Goal: Task Accomplishment & Management: Use online tool/utility

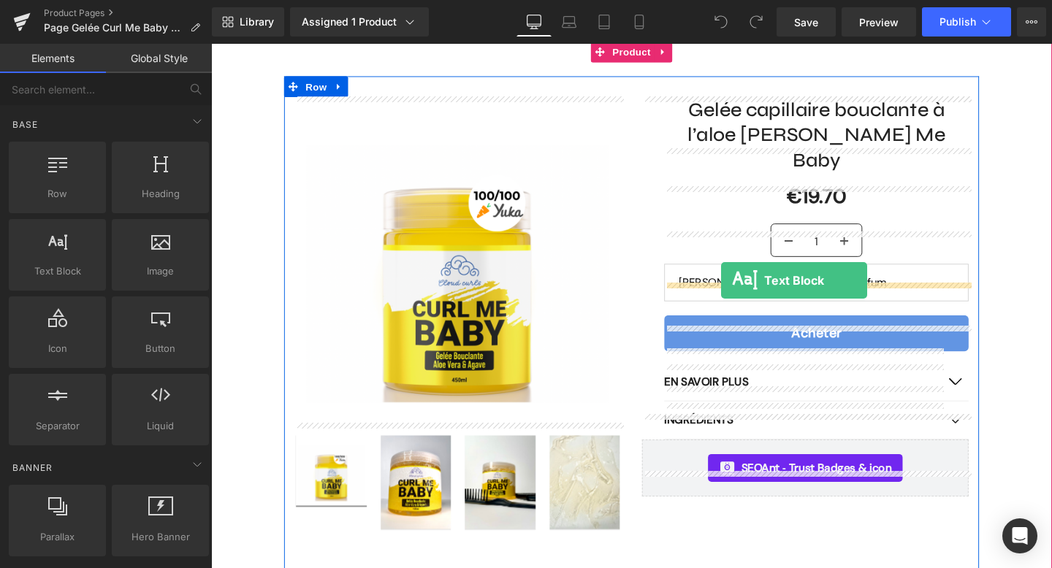
drag, startPoint x: 288, startPoint y: 308, endPoint x: 749, endPoint y: 289, distance: 461.4
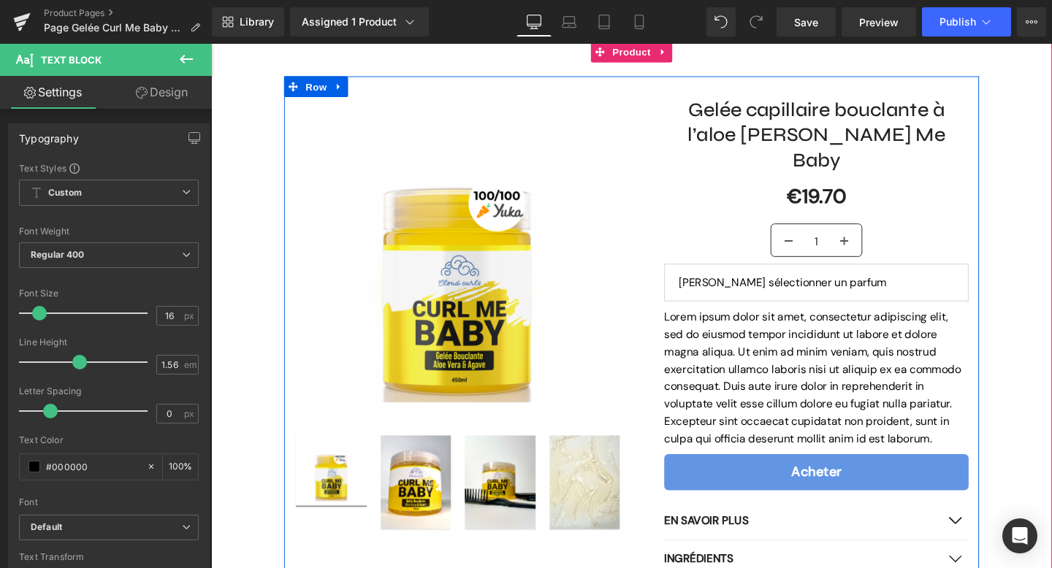
scroll to position [150, 0]
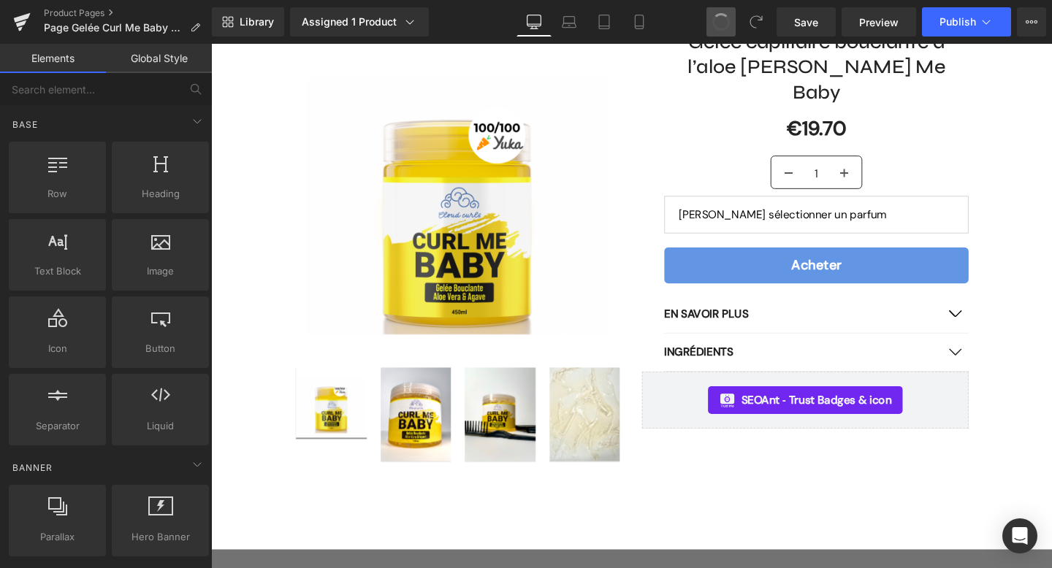
click at [723, 27] on span at bounding box center [721, 21] width 25 height 25
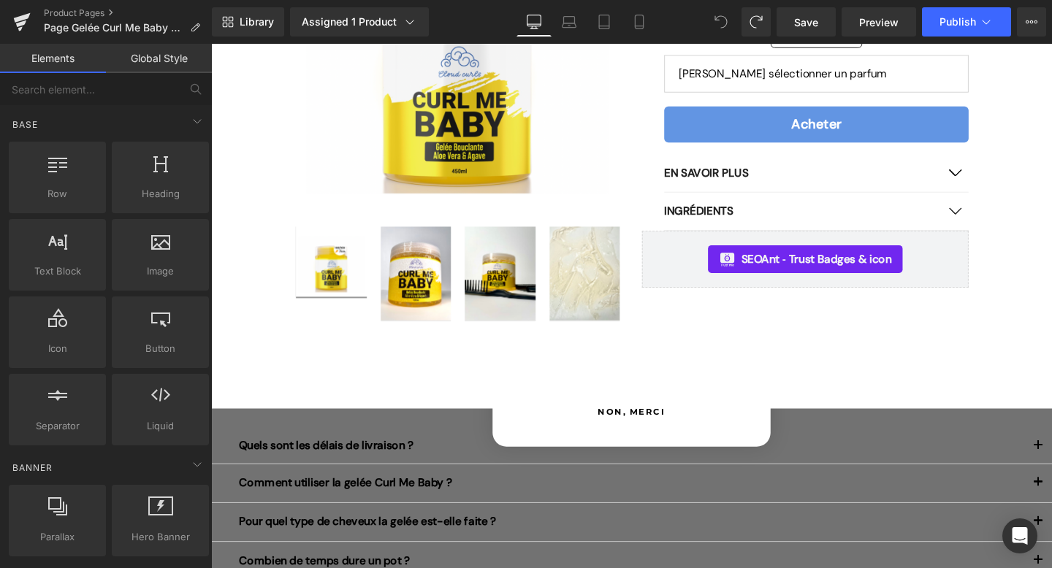
scroll to position [297, 0]
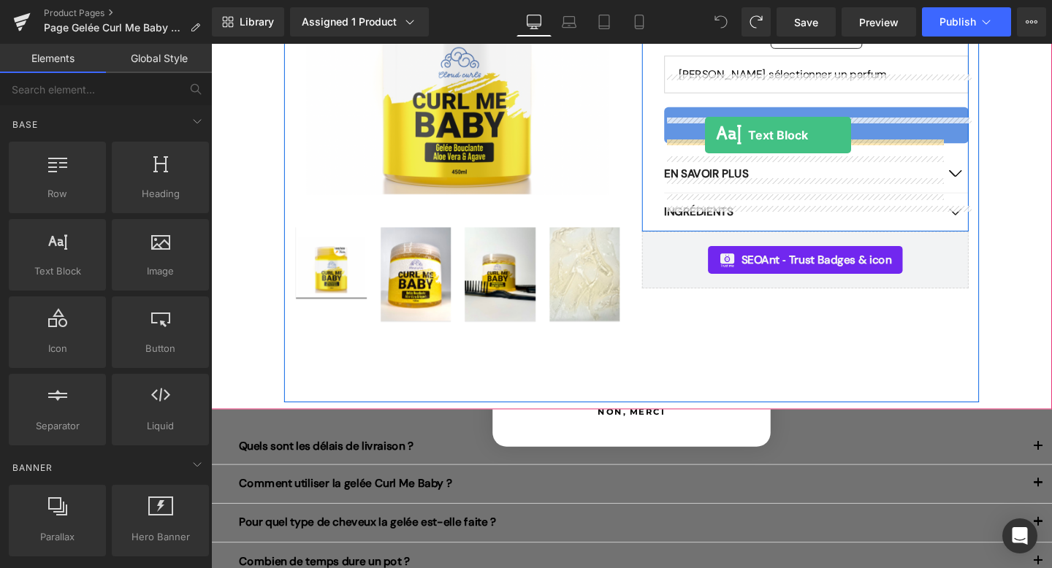
drag, startPoint x: 289, startPoint y: 304, endPoint x: 731, endPoint y: 140, distance: 471.6
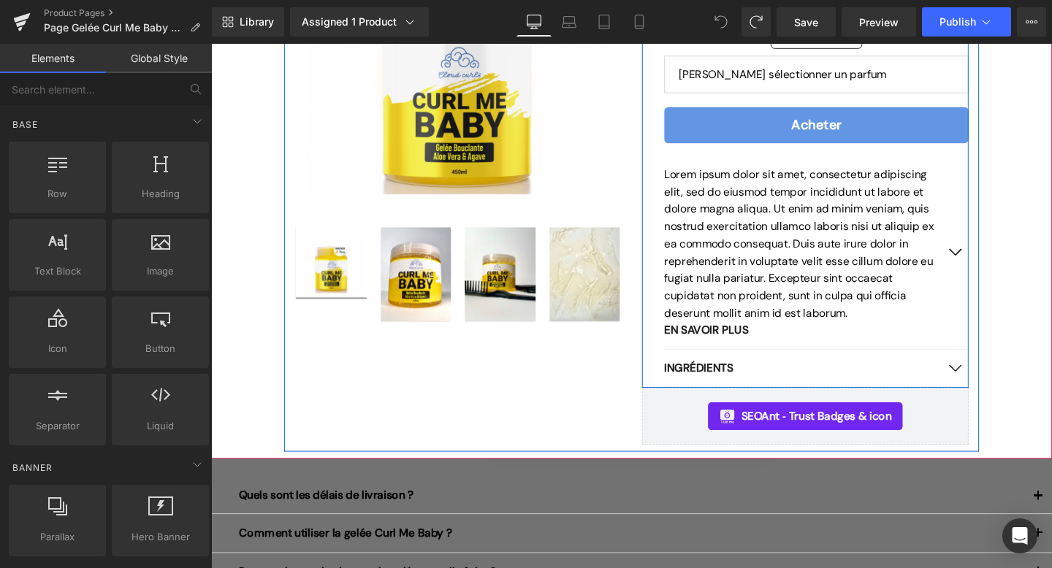
click at [744, 291] on p "Lorem ipsum dolor sit amet, consectetur adipiscing elit, sed do eiusmod tempor …" at bounding box center [833, 254] width 291 height 164
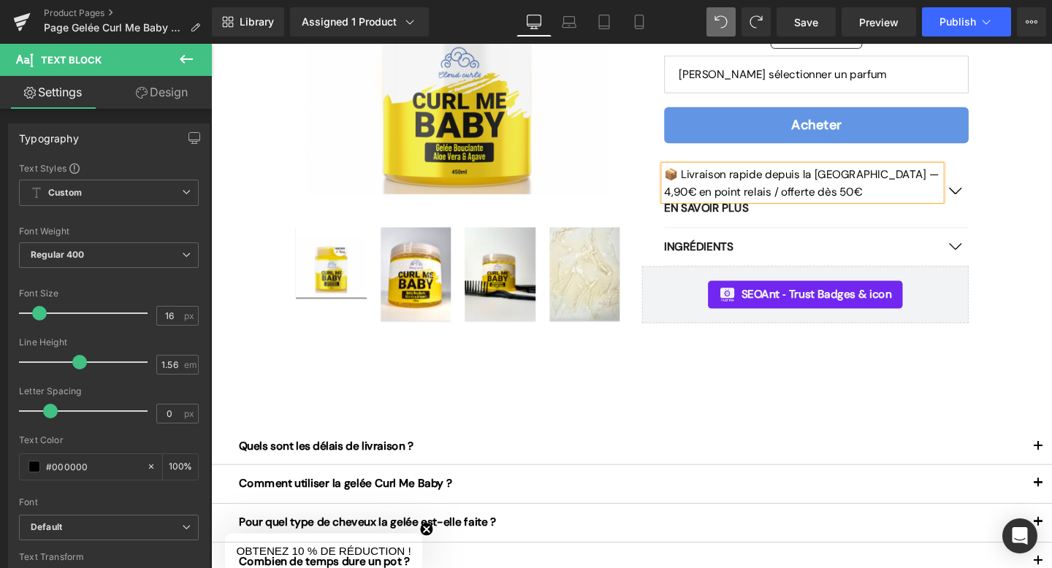
click at [1051, 180] on div "Sale Off (P) Image" at bounding box center [653, 140] width 884 height 562
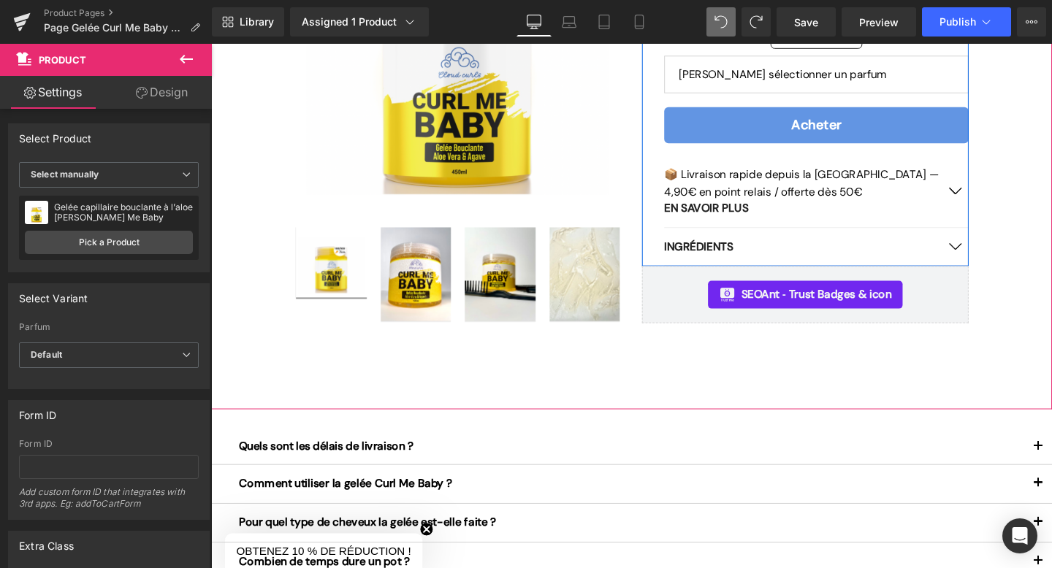
click at [992, 172] on button "button" at bounding box center [992, 199] width 29 height 76
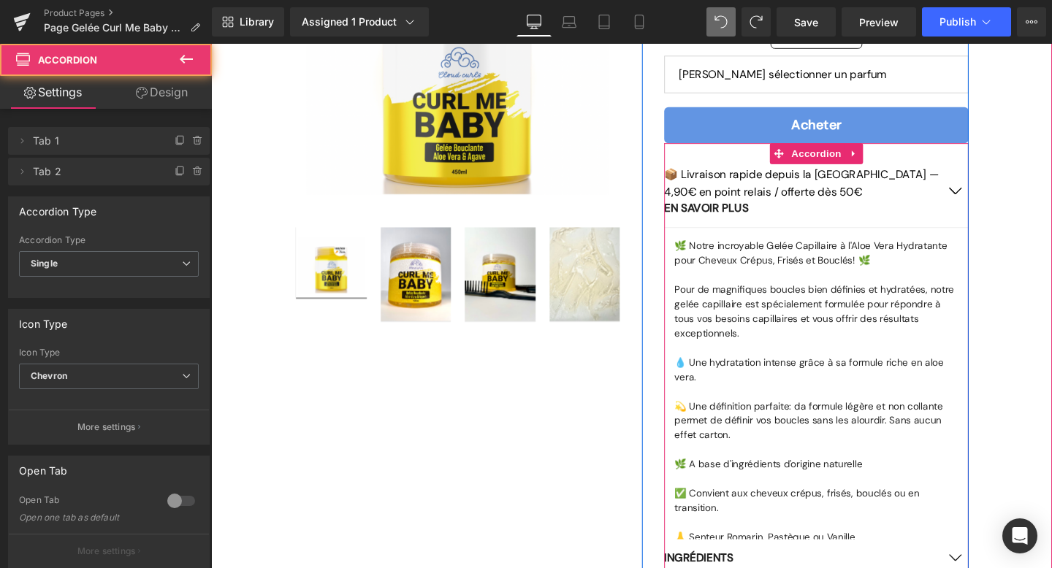
click at [993, 169] on button "button" at bounding box center [992, 199] width 29 height 76
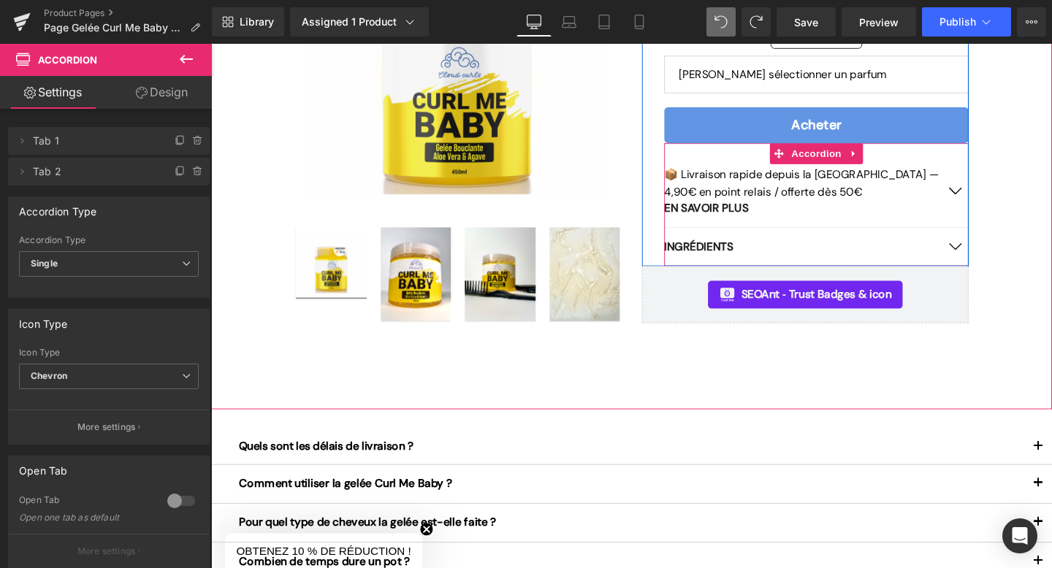
click at [794, 172] on p "📦 Livraison rapide depuis la [GEOGRAPHIC_DATA] — 4,90€ en point relais / offert…" at bounding box center [833, 190] width 291 height 37
click at [809, 172] on p "📦 Livraison rapide depuis la [GEOGRAPHIC_DATA] — 4,90€ en point relais / offert…" at bounding box center [833, 190] width 291 height 37
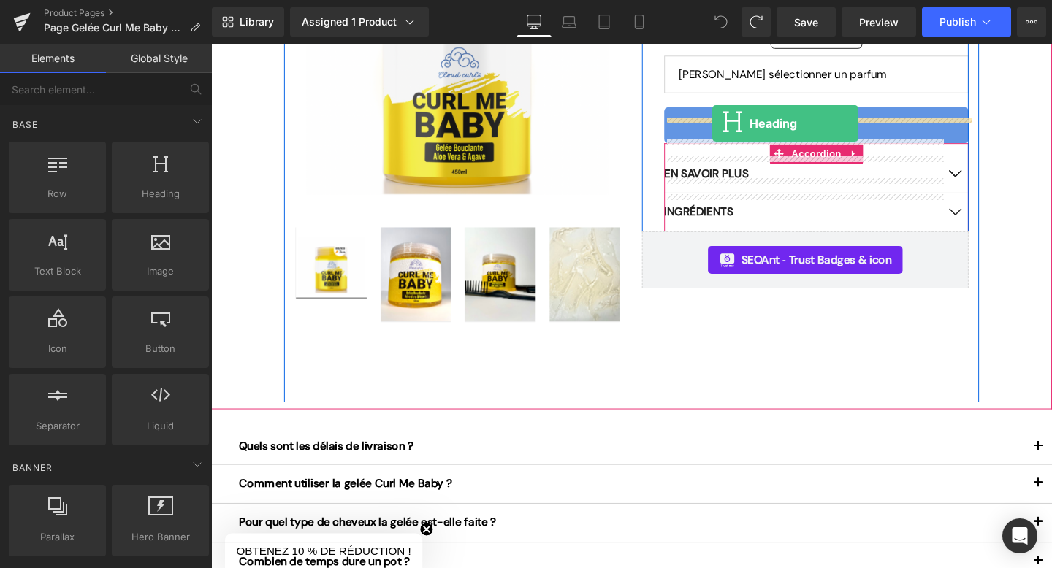
drag, startPoint x: 368, startPoint y: 235, endPoint x: 738, endPoint y: 128, distance: 385.0
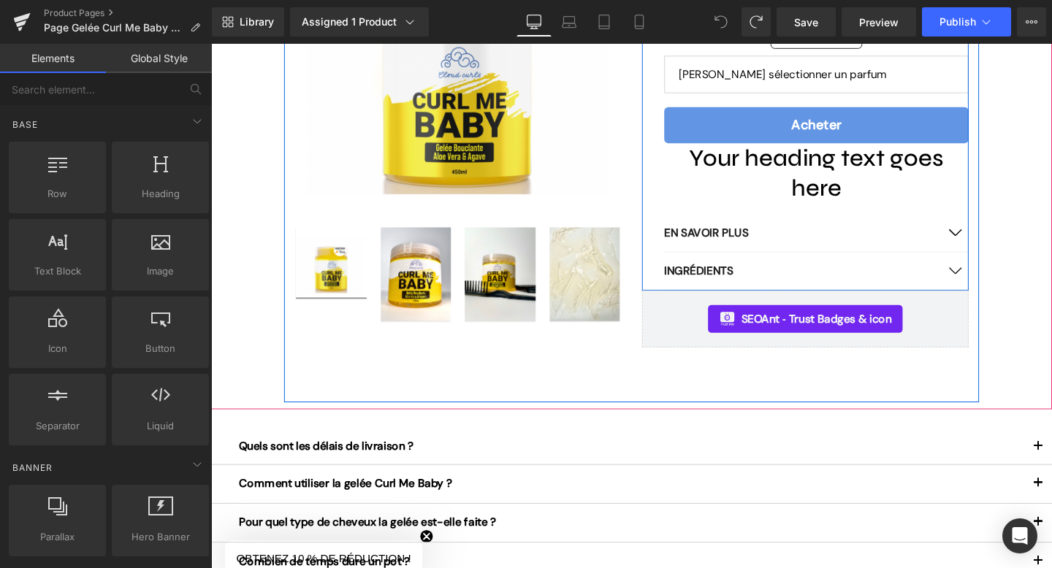
click at [744, 148] on h1 "Your heading text goes here" at bounding box center [848, 179] width 320 height 62
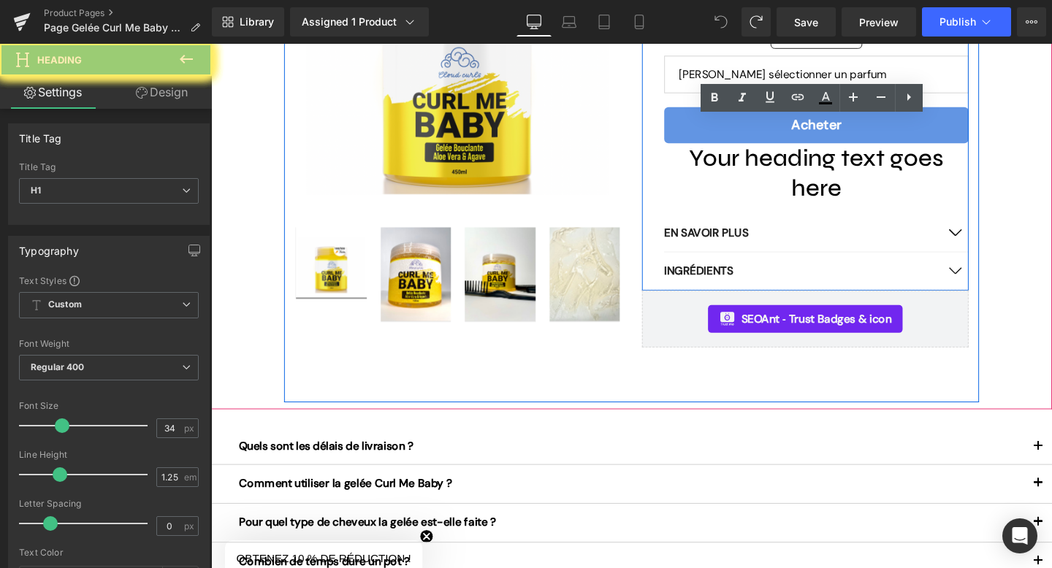
click at [703, 148] on h1 "Your heading text goes here" at bounding box center [848, 179] width 320 height 62
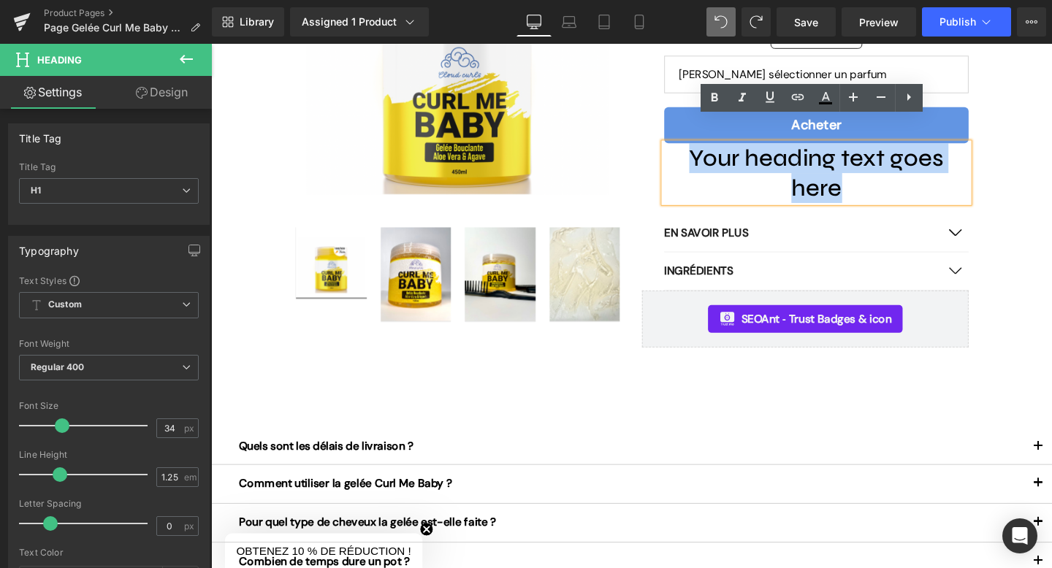
drag, startPoint x: 1000, startPoint y: 140, endPoint x: 695, endPoint y: 141, distance: 305.4
click at [695, 148] on h1 "Your heading text goes here" at bounding box center [848, 179] width 320 height 62
paste div
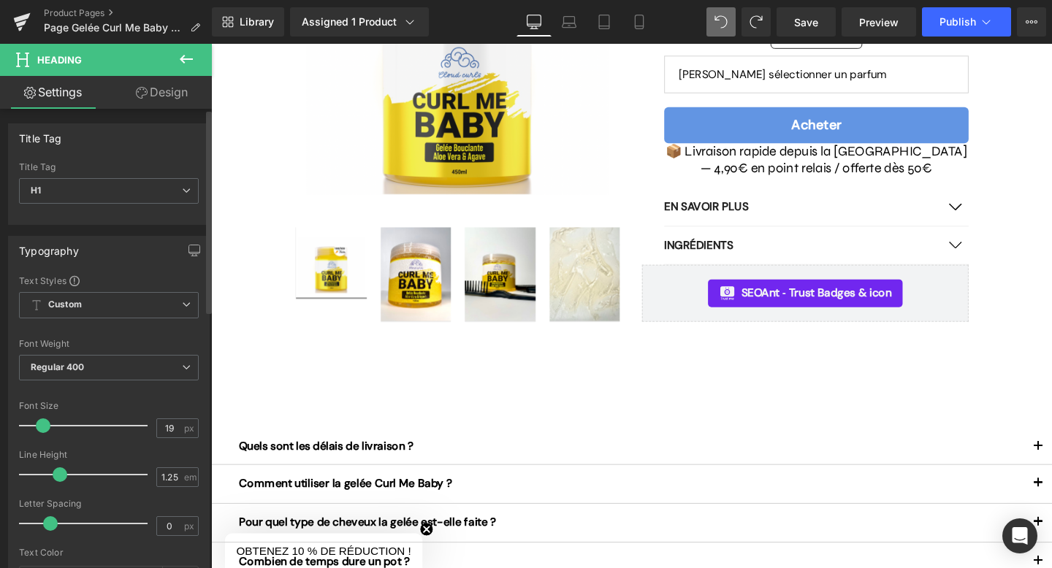
drag, startPoint x: 57, startPoint y: 426, endPoint x: 39, endPoint y: 426, distance: 18.3
click at [39, 426] on span at bounding box center [43, 426] width 15 height 15
click at [36, 426] on span at bounding box center [43, 426] width 15 height 15
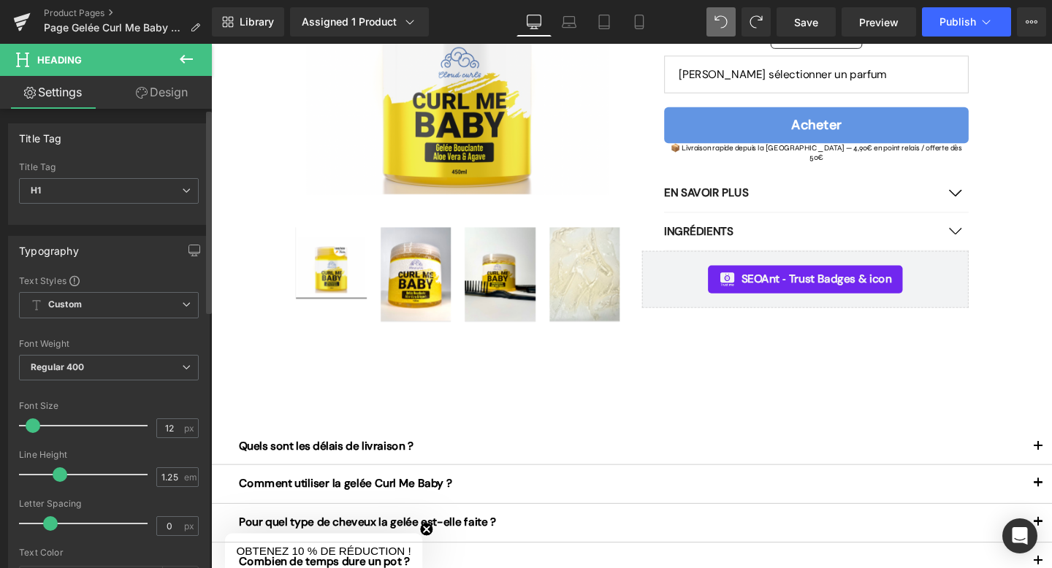
click at [40, 427] on span at bounding box center [33, 426] width 15 height 15
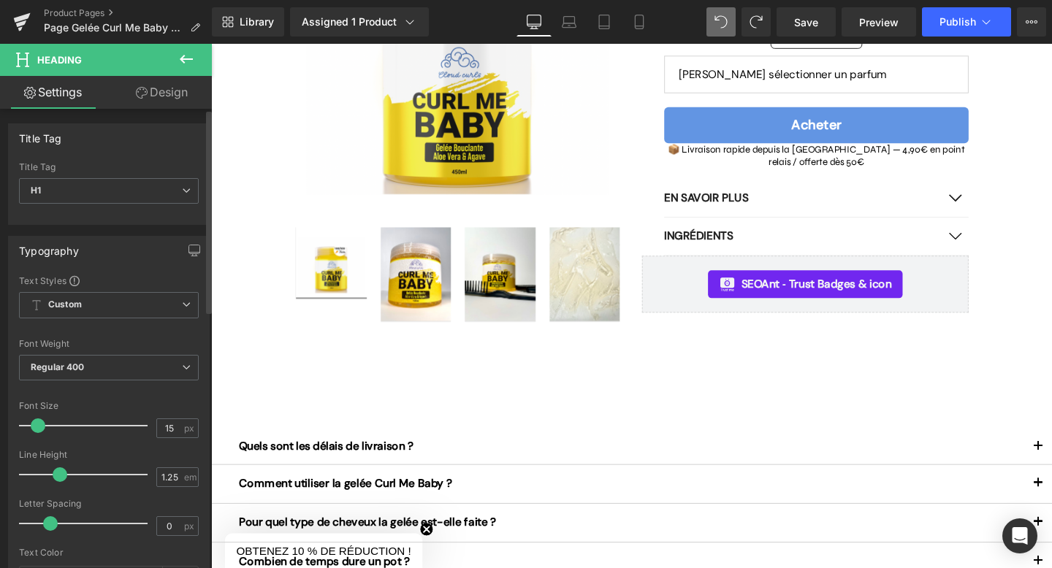
click at [45, 427] on span at bounding box center [38, 426] width 15 height 15
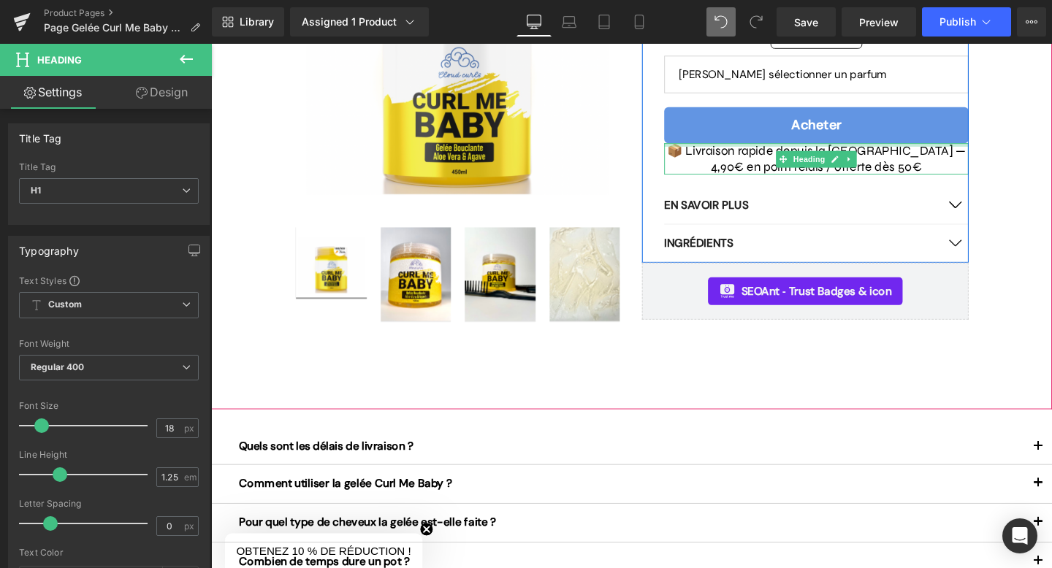
click at [913, 148] on h1 "📦 Livraison rapide depuis la [GEOGRAPHIC_DATA] — 4,90€ en point relais / offert…" at bounding box center [848, 164] width 320 height 33
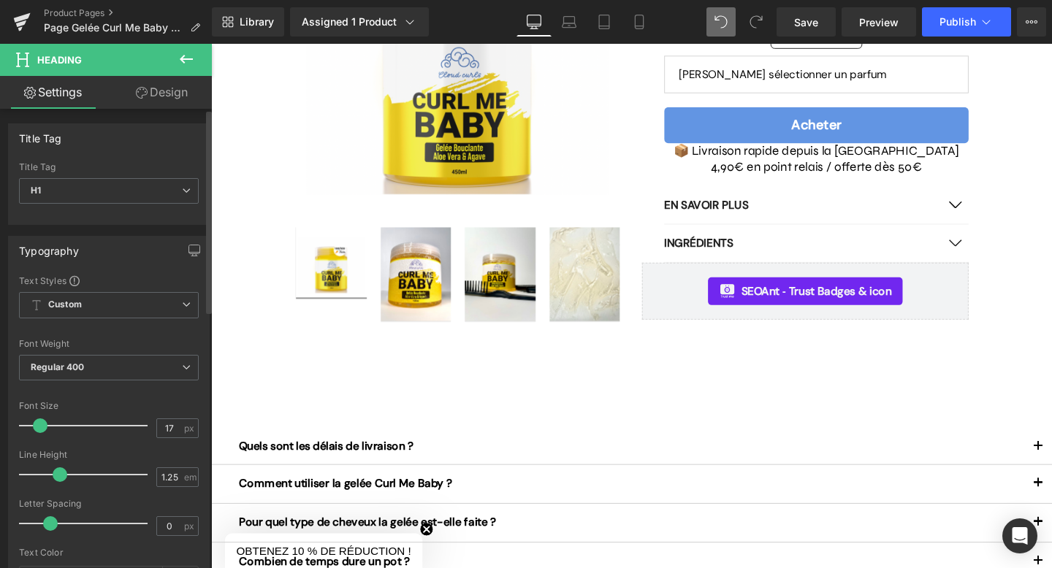
click at [33, 427] on span at bounding box center [40, 426] width 15 height 15
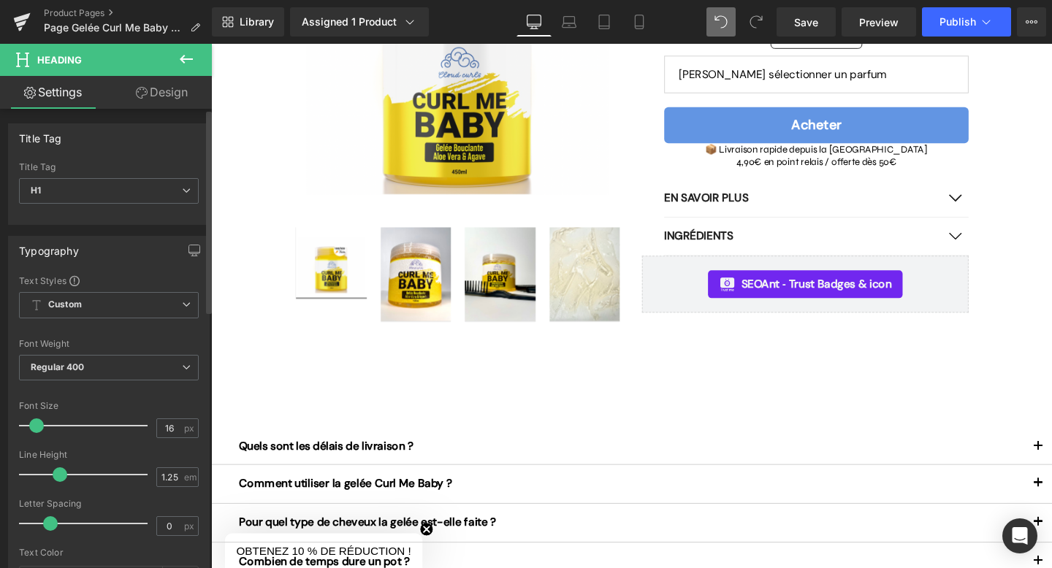
drag, startPoint x: 34, startPoint y: 426, endPoint x: 43, endPoint y: 425, distance: 8.9
click at [43, 425] on span at bounding box center [36, 426] width 15 height 15
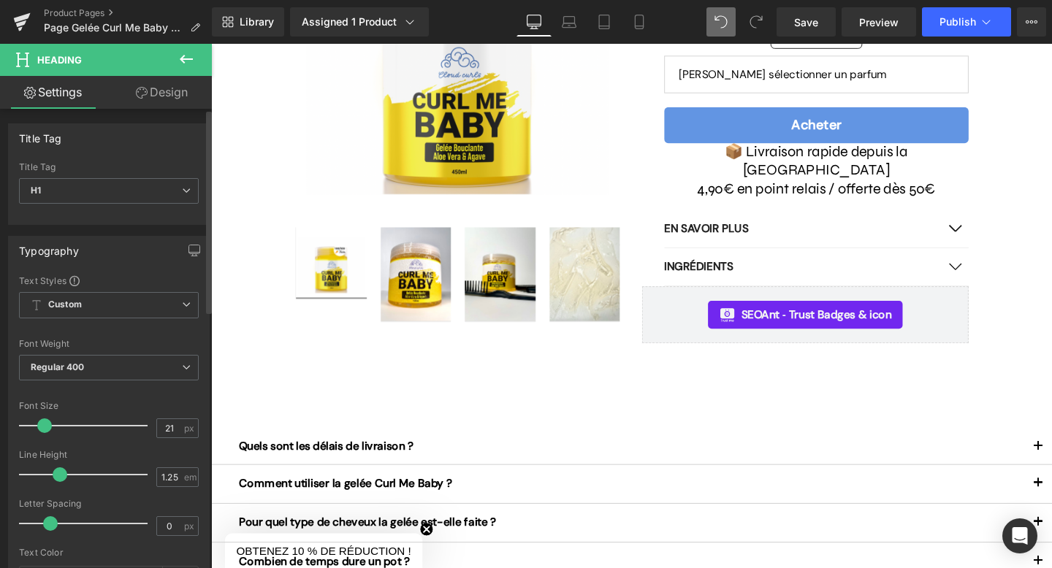
type input "18"
click at [37, 424] on span at bounding box center [44, 426] width 15 height 15
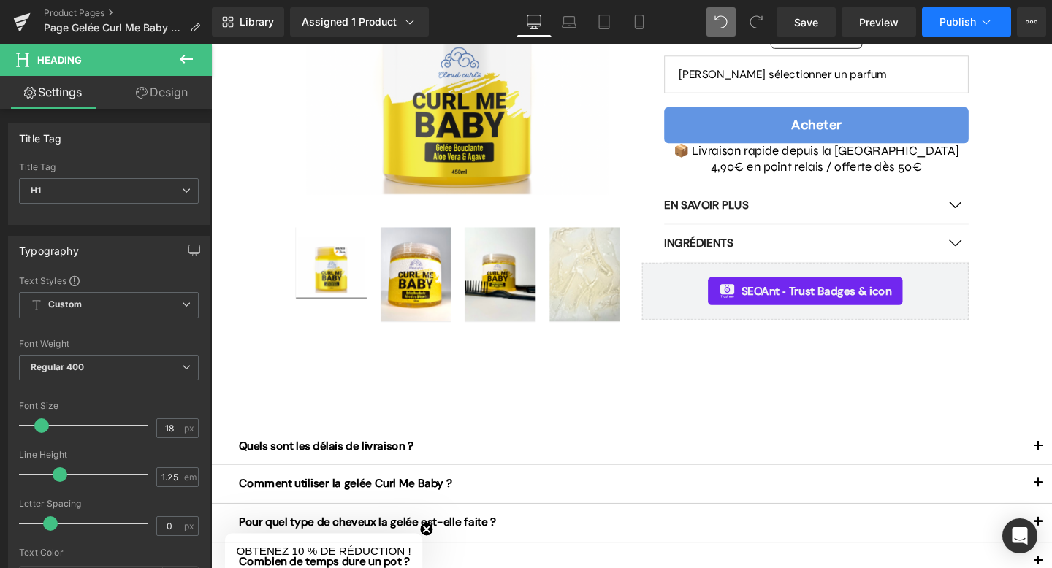
click at [956, 19] on span "Publish" at bounding box center [958, 22] width 37 height 12
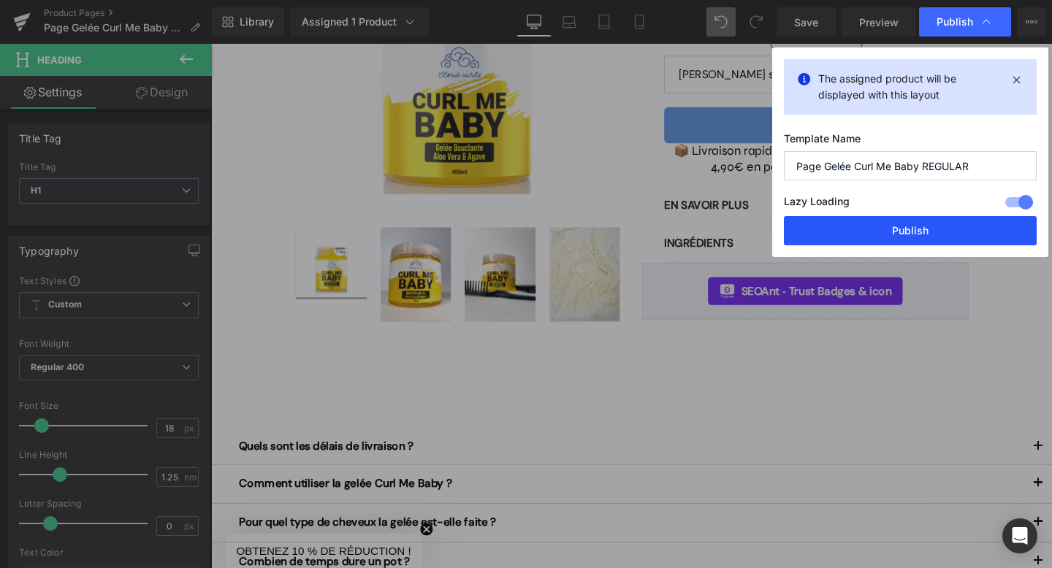
click at [939, 229] on button "Publish" at bounding box center [910, 230] width 253 height 29
